Goal: Task Accomplishment & Management: Manage account settings

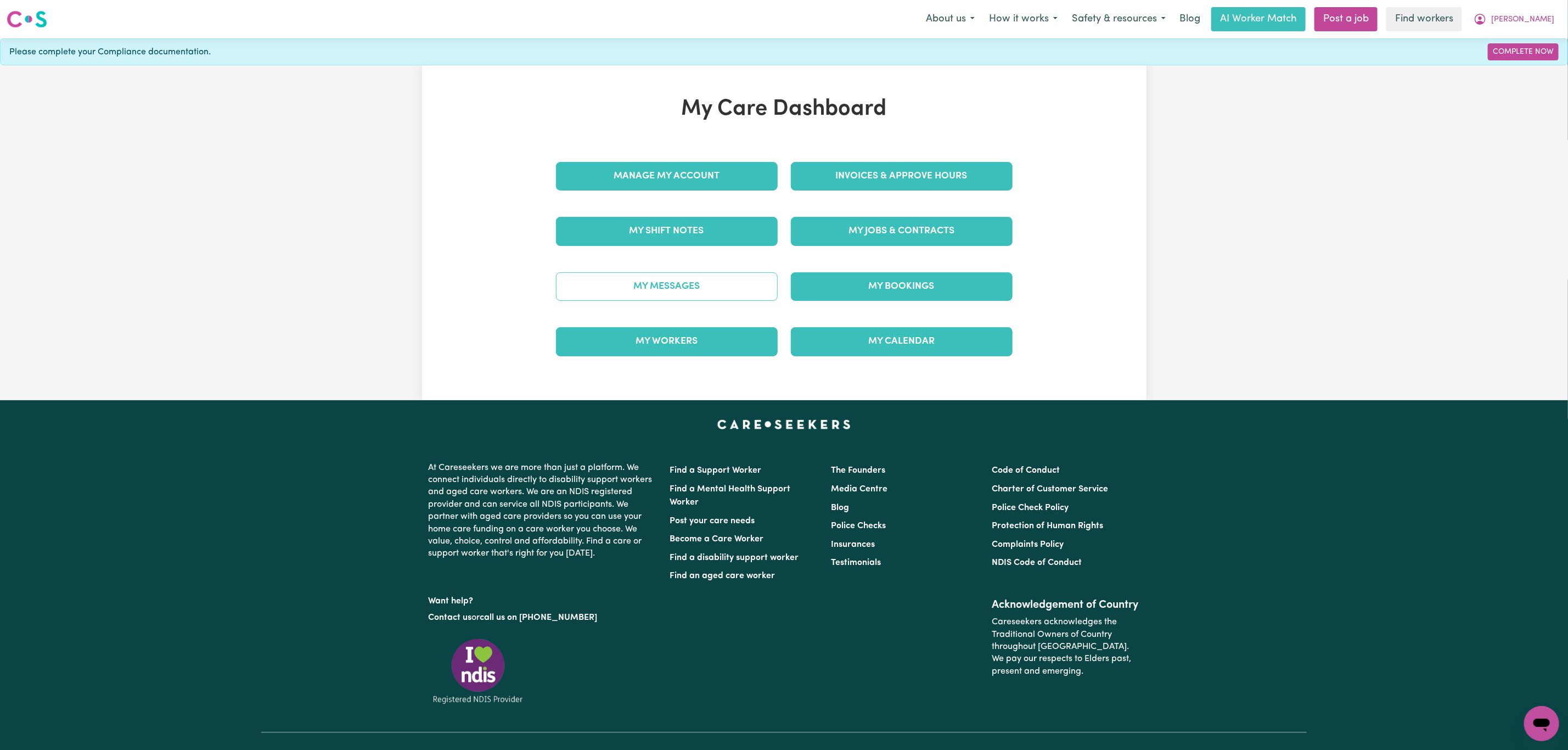
click at [710, 275] on link "My Messages" at bounding box center [667, 287] width 222 height 28
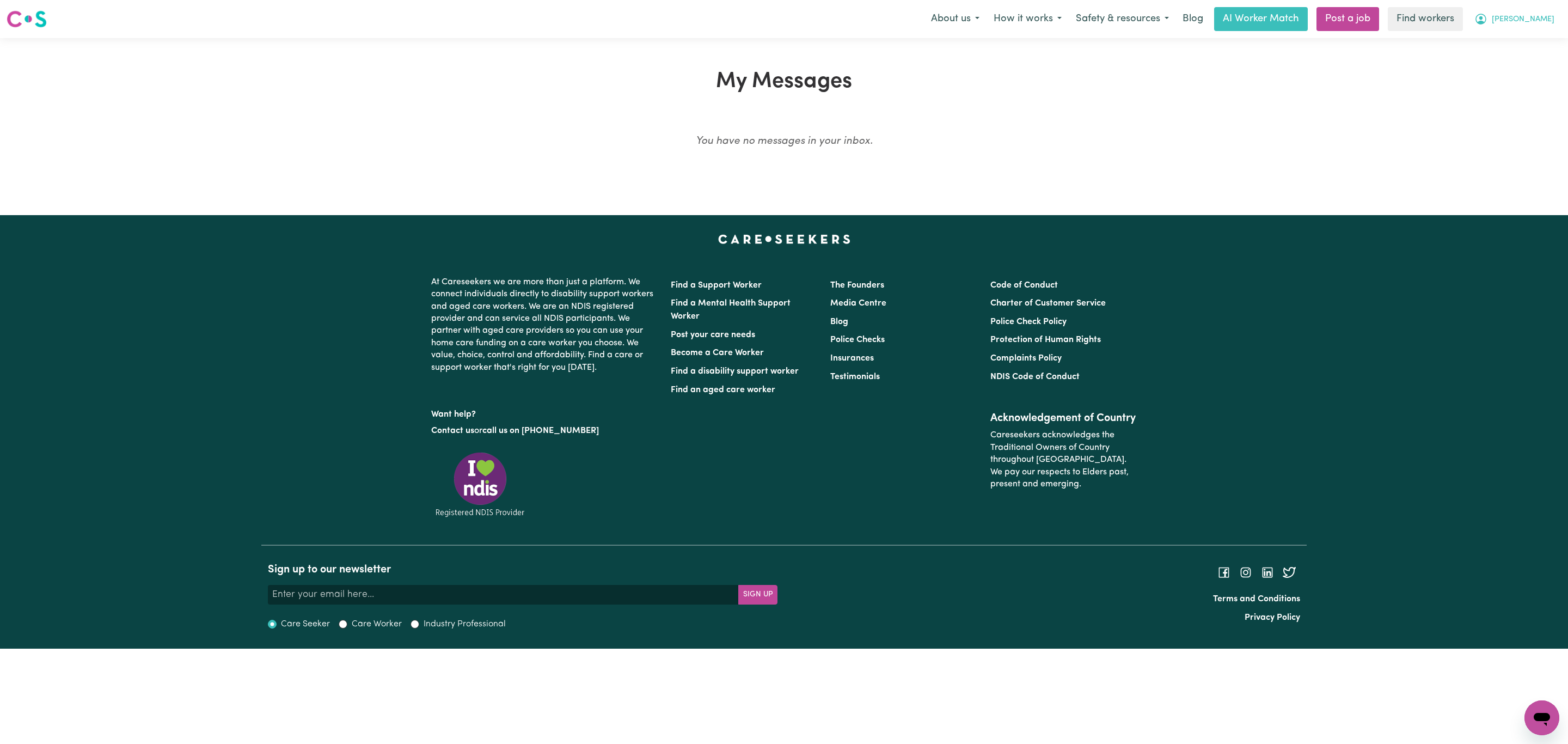
click at [1541, 12] on button "[PERSON_NAME]" at bounding box center [1515, 19] width 94 height 23
click at [1500, 70] on link "Logout" at bounding box center [1518, 62] width 86 height 20
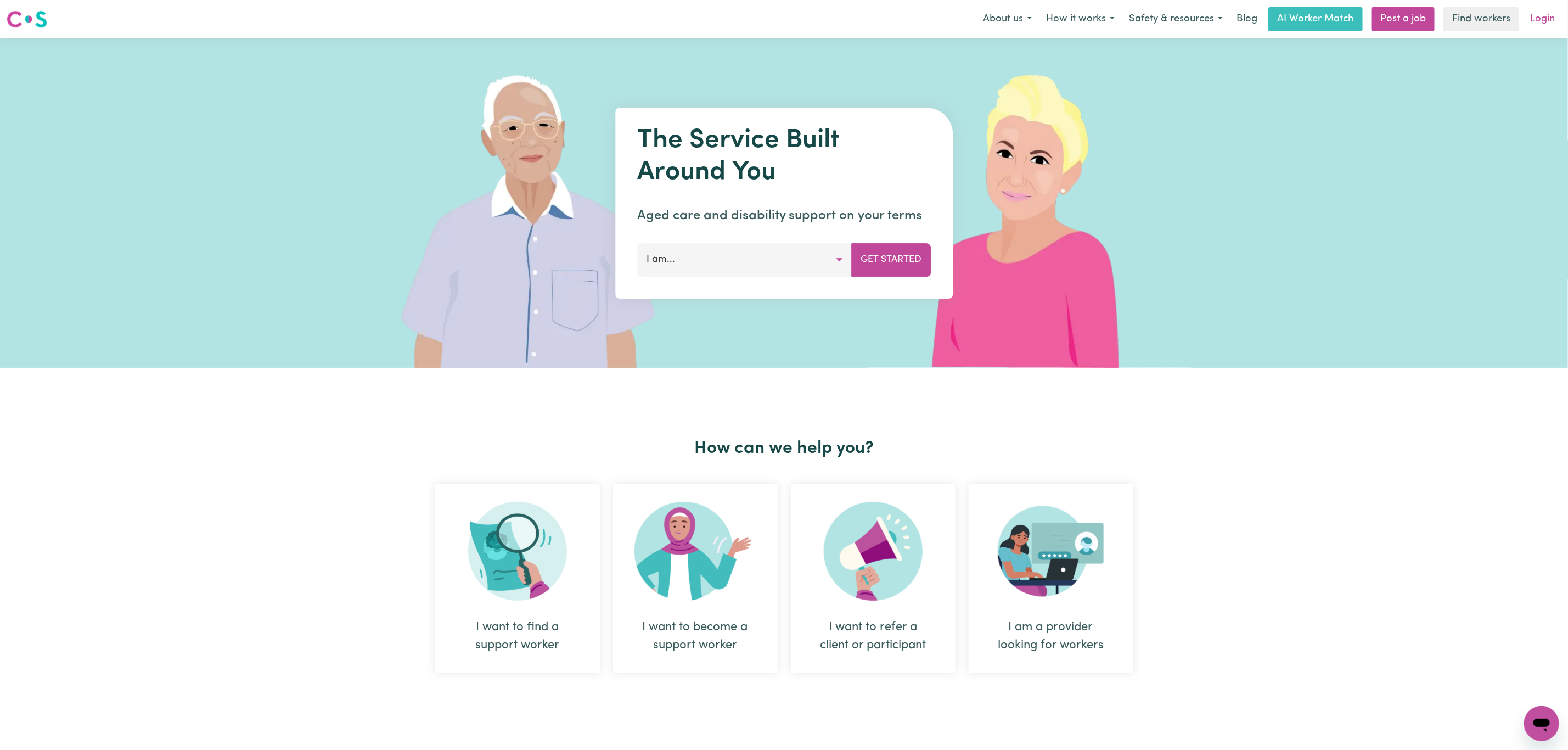
click at [1558, 22] on link "Login" at bounding box center [1542, 19] width 38 height 24
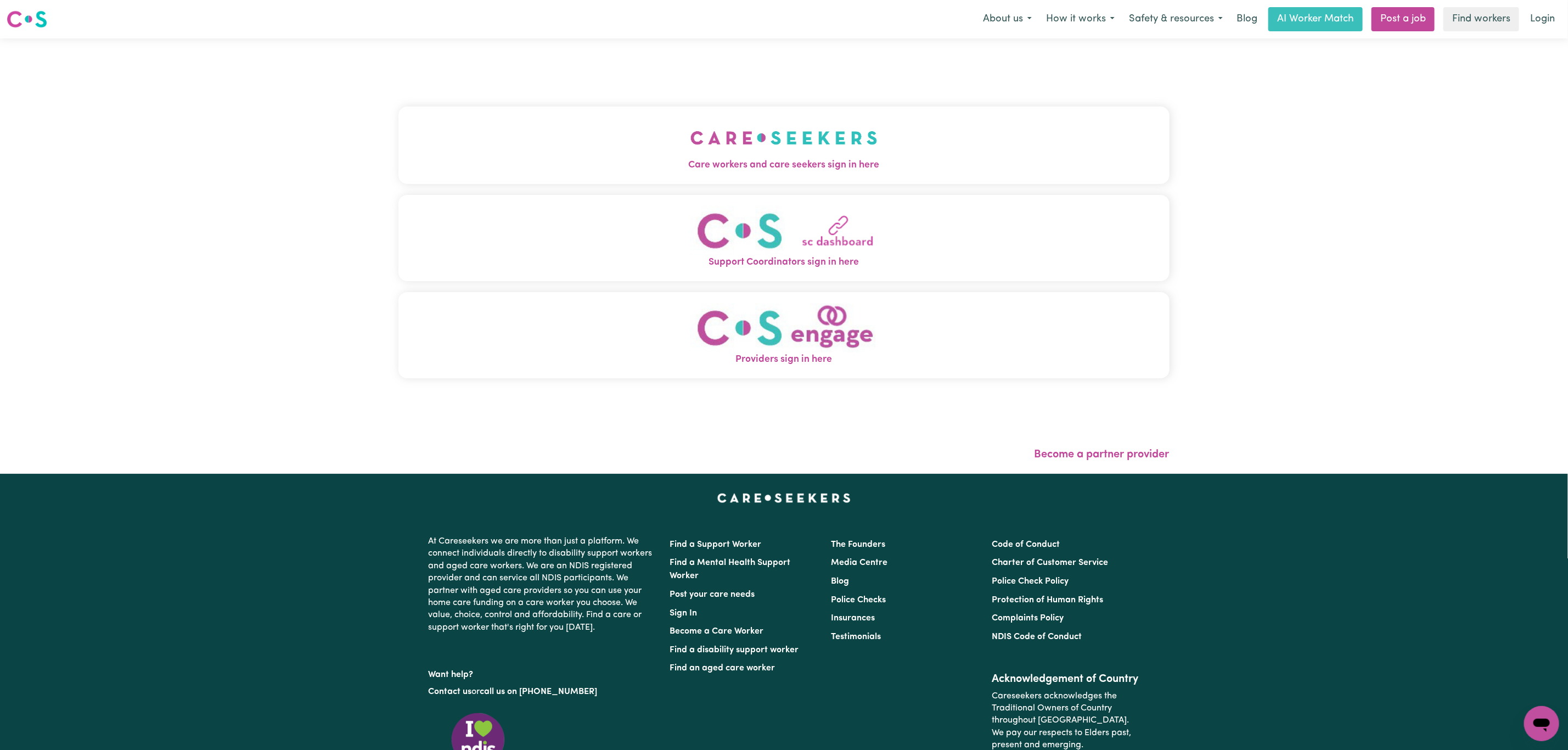
click at [692, 165] on span "Care workers and care seekers sign in here" at bounding box center [784, 165] width 771 height 14
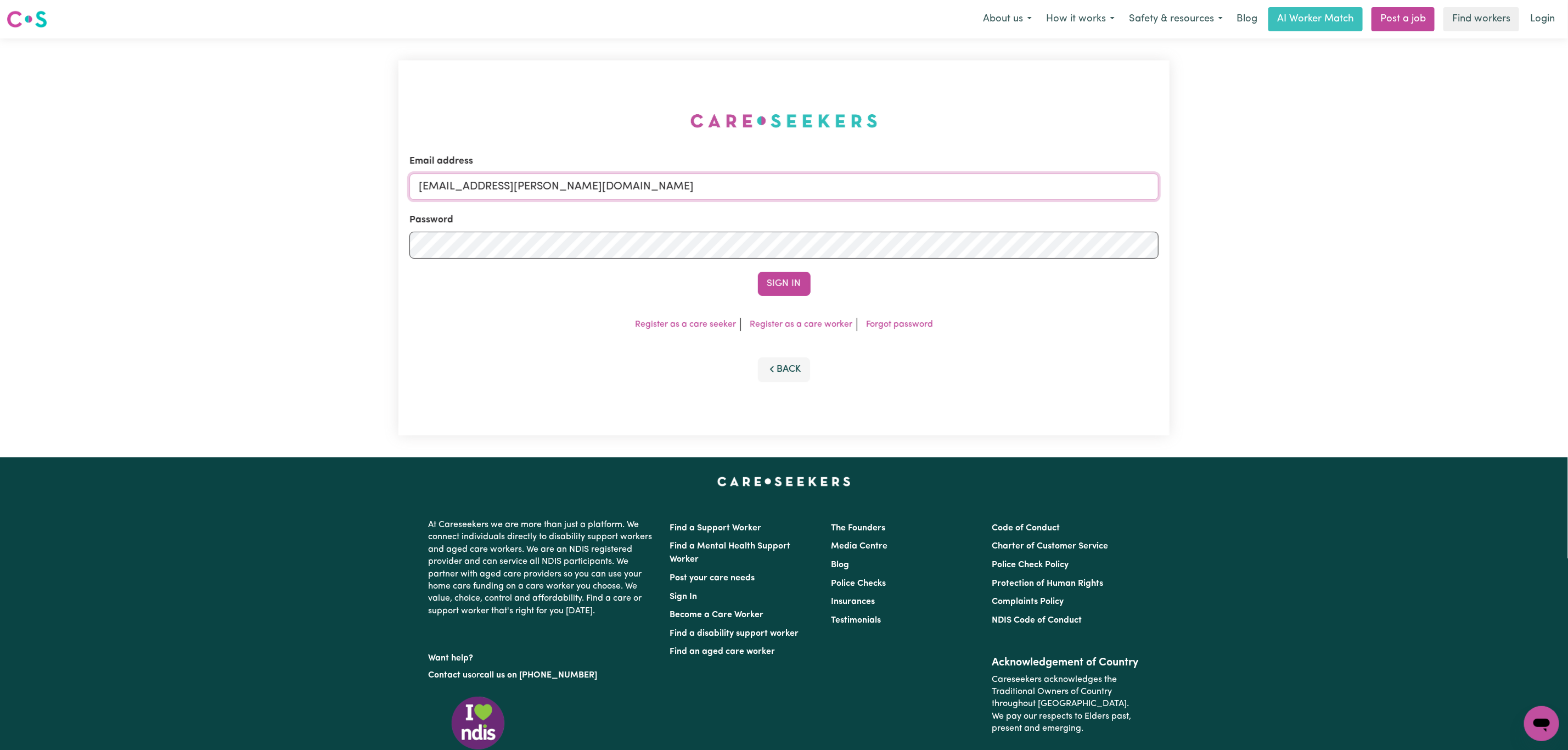
drag, startPoint x: 473, startPoint y: 194, endPoint x: 755, endPoint y: 229, distance: 284.2
click at [753, 228] on form "Email address [EMAIL_ADDRESS][PERSON_NAME][DOMAIN_NAME] Password Sign In" at bounding box center [784, 225] width 749 height 142
paste input "ClientNarraweenaiCare"
type input "[EMAIL_ADDRESS][DOMAIN_NAME]"
click at [771, 290] on button "Sign In" at bounding box center [784, 284] width 53 height 24
